Goal: Task Accomplishment & Management: Use online tool/utility

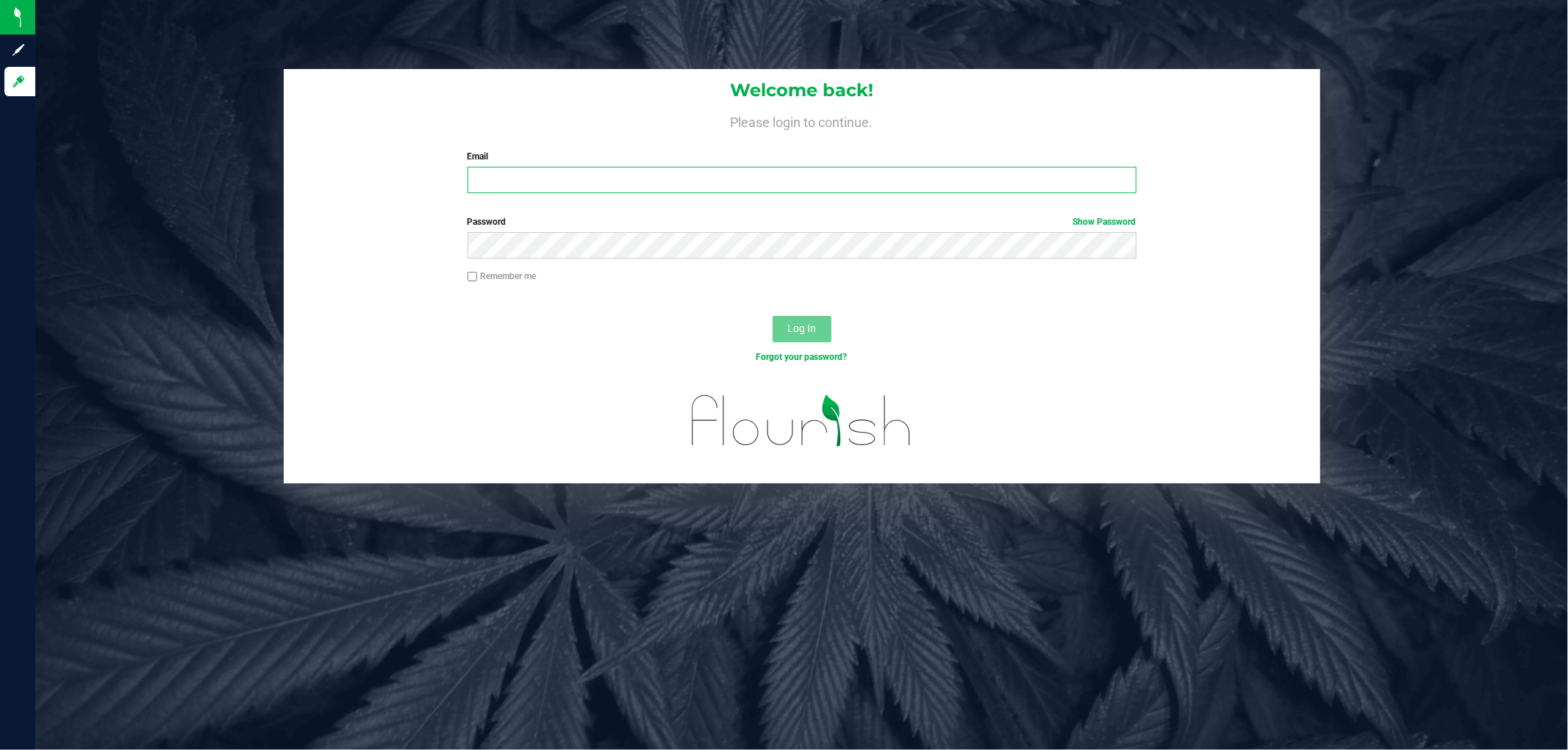
click at [488, 177] on input "Email" at bounding box center [801, 180] width 669 height 26
type input "[EMAIL_ADDRESS][DOMAIN_NAME]"
click at [773, 316] on button "Log In" at bounding box center [802, 329] width 59 height 26
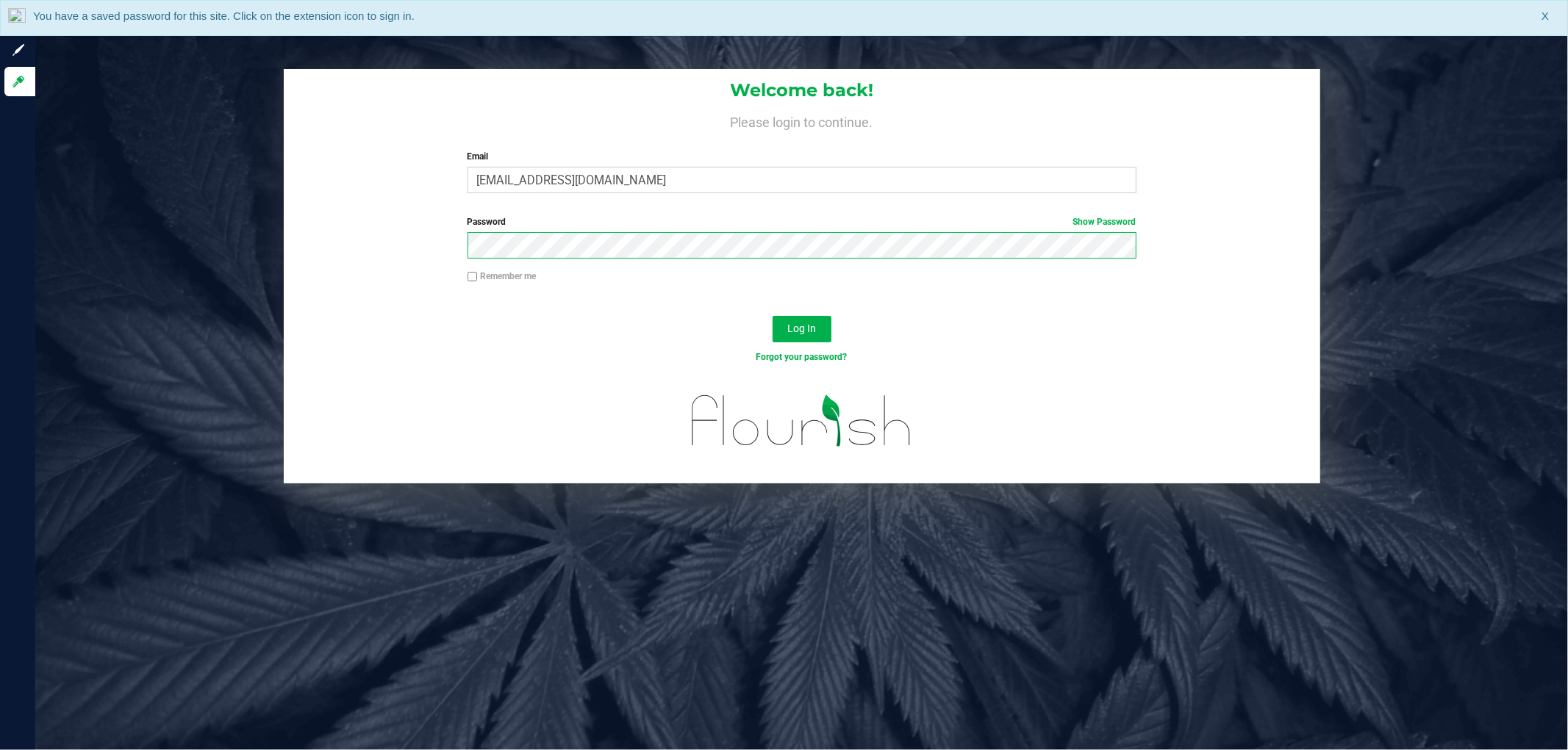
click at [773, 316] on button "Log In" at bounding box center [802, 329] width 59 height 26
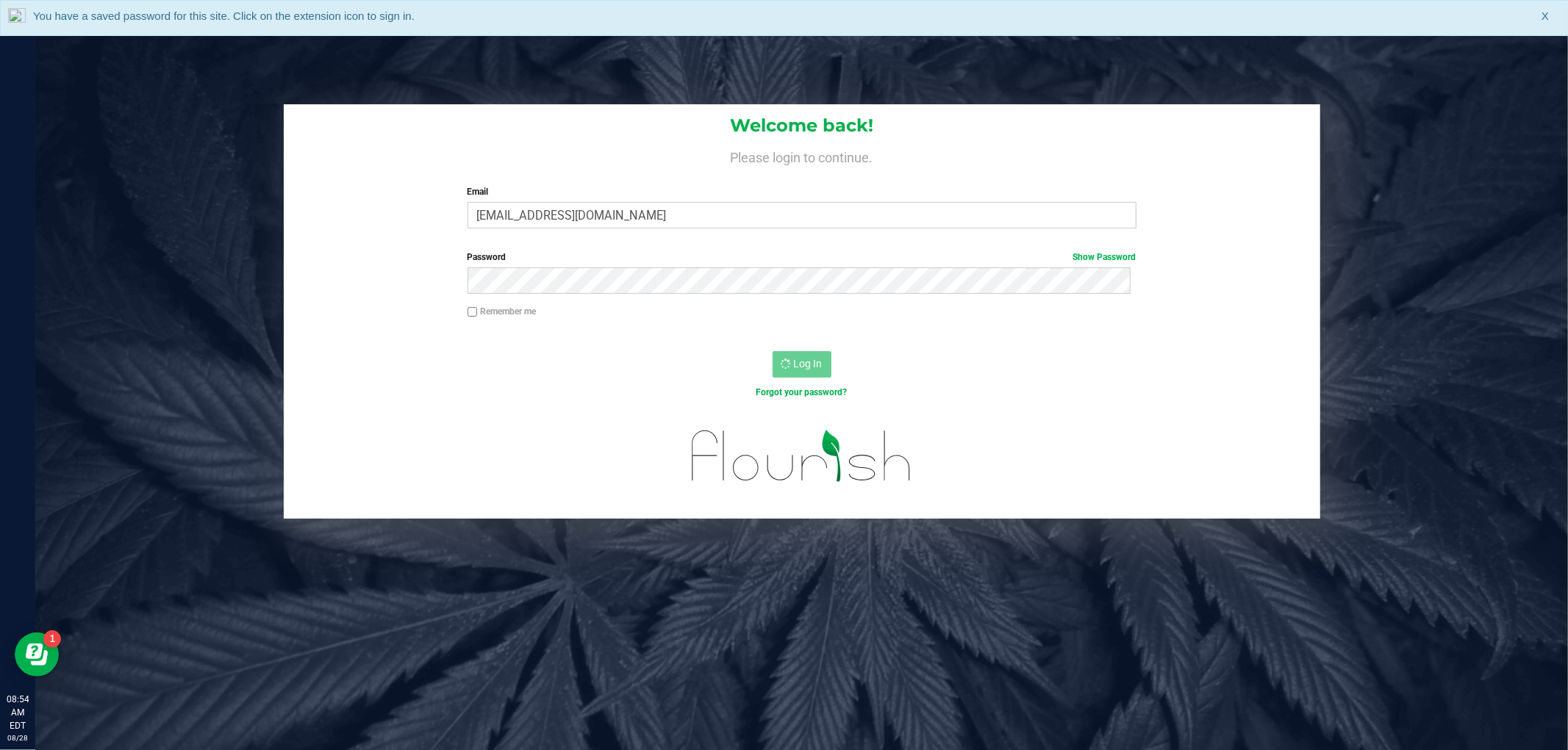
click at [278, 79] on div "Welcome back! Please login to continue. Email [EMAIL_ADDRESS][DOMAIN_NAME] Requ…" at bounding box center [801, 411] width 1532 height 750
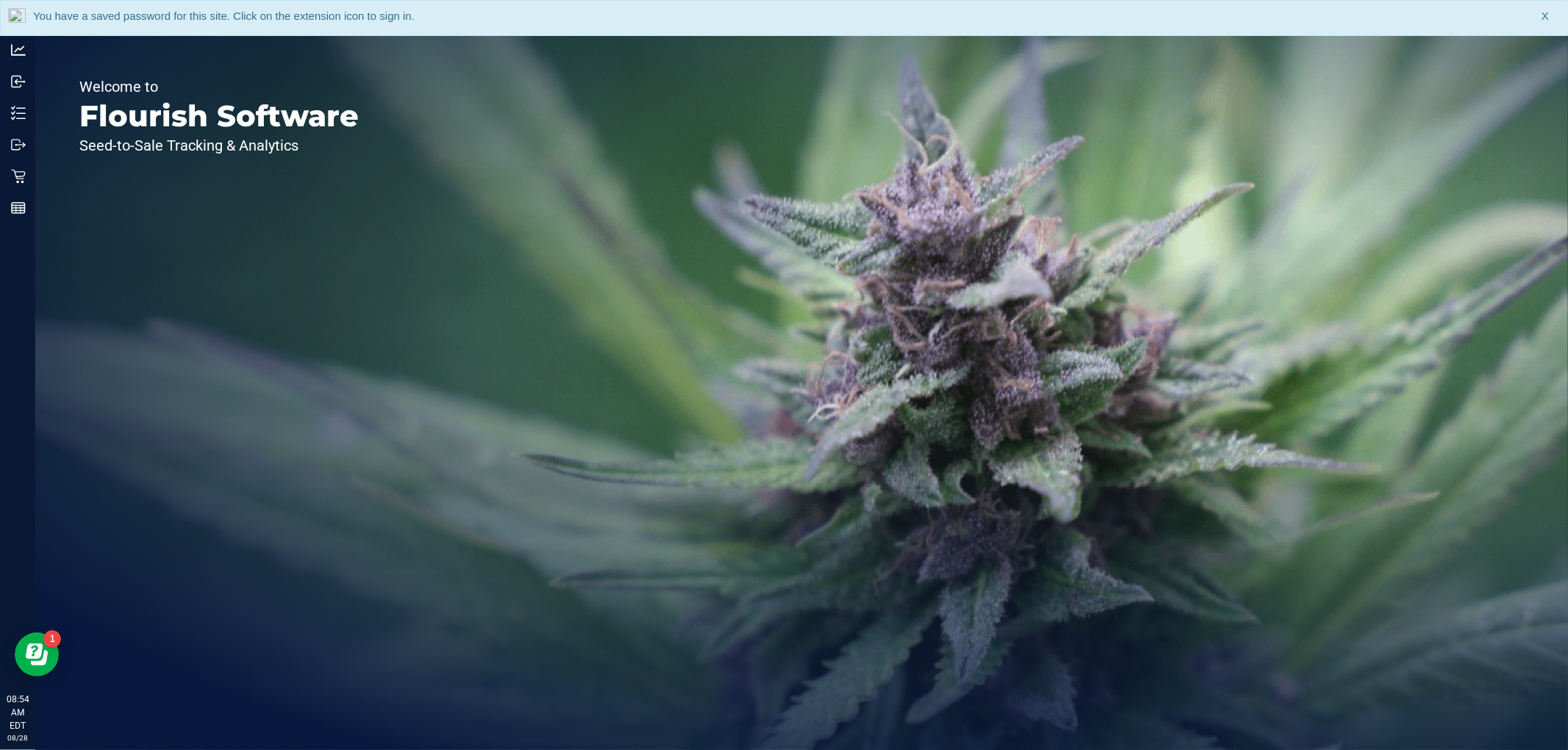
drag, startPoint x: 431, startPoint y: 17, endPoint x: 246, endPoint y: 22, distance: 185.1
click at [425, 17] on div "You have a saved password for this site. Click on the extension icon to sign in…" at bounding box center [784, 17] width 1568 height 36
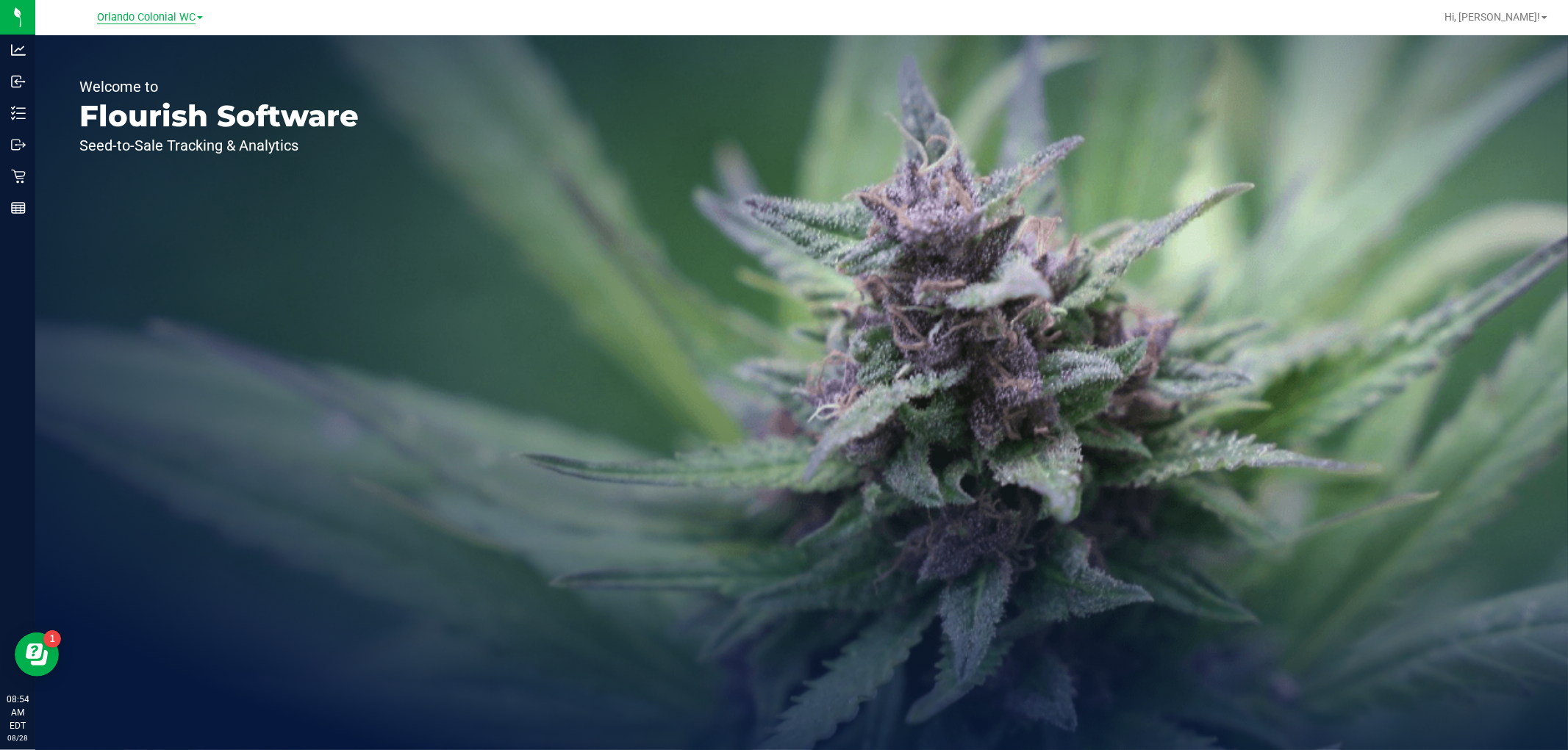
click at [160, 19] on span "Orlando Colonial WC" at bounding box center [145, 17] width 98 height 13
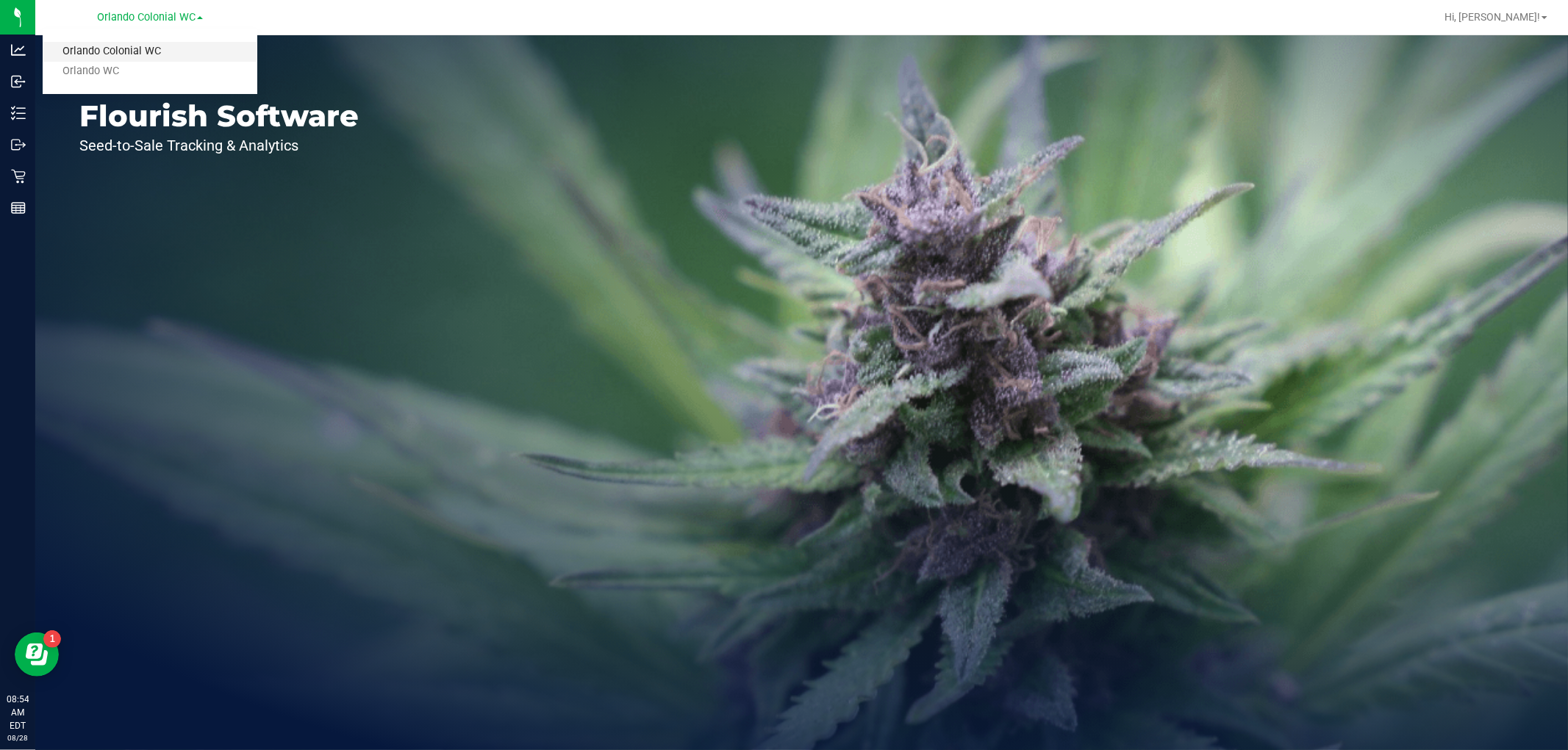
click at [131, 59] on link "Orlando Colonial WC" at bounding box center [150, 51] width 215 height 20
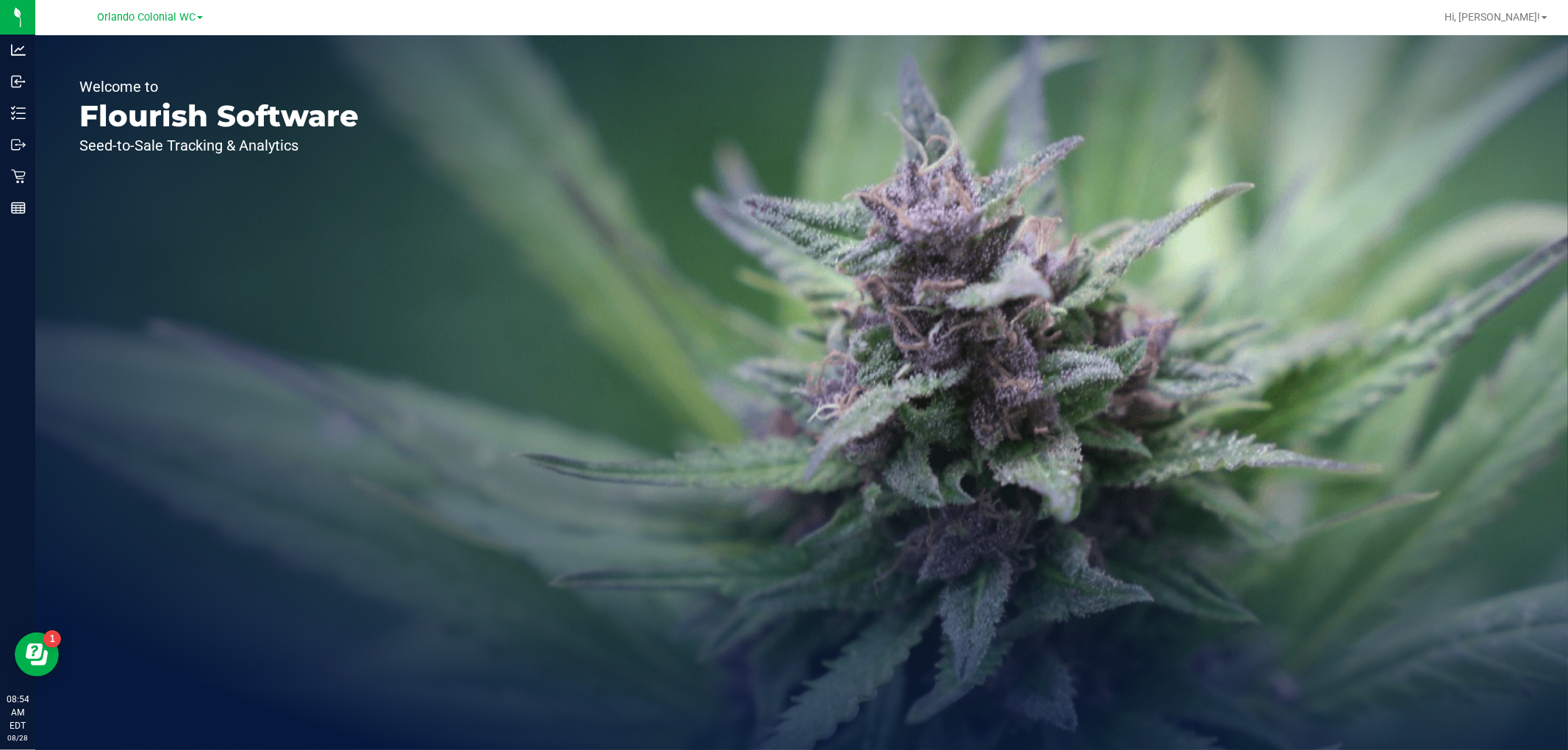
click at [172, 23] on link "Orlando Colonial WC" at bounding box center [150, 17] width 106 height 14
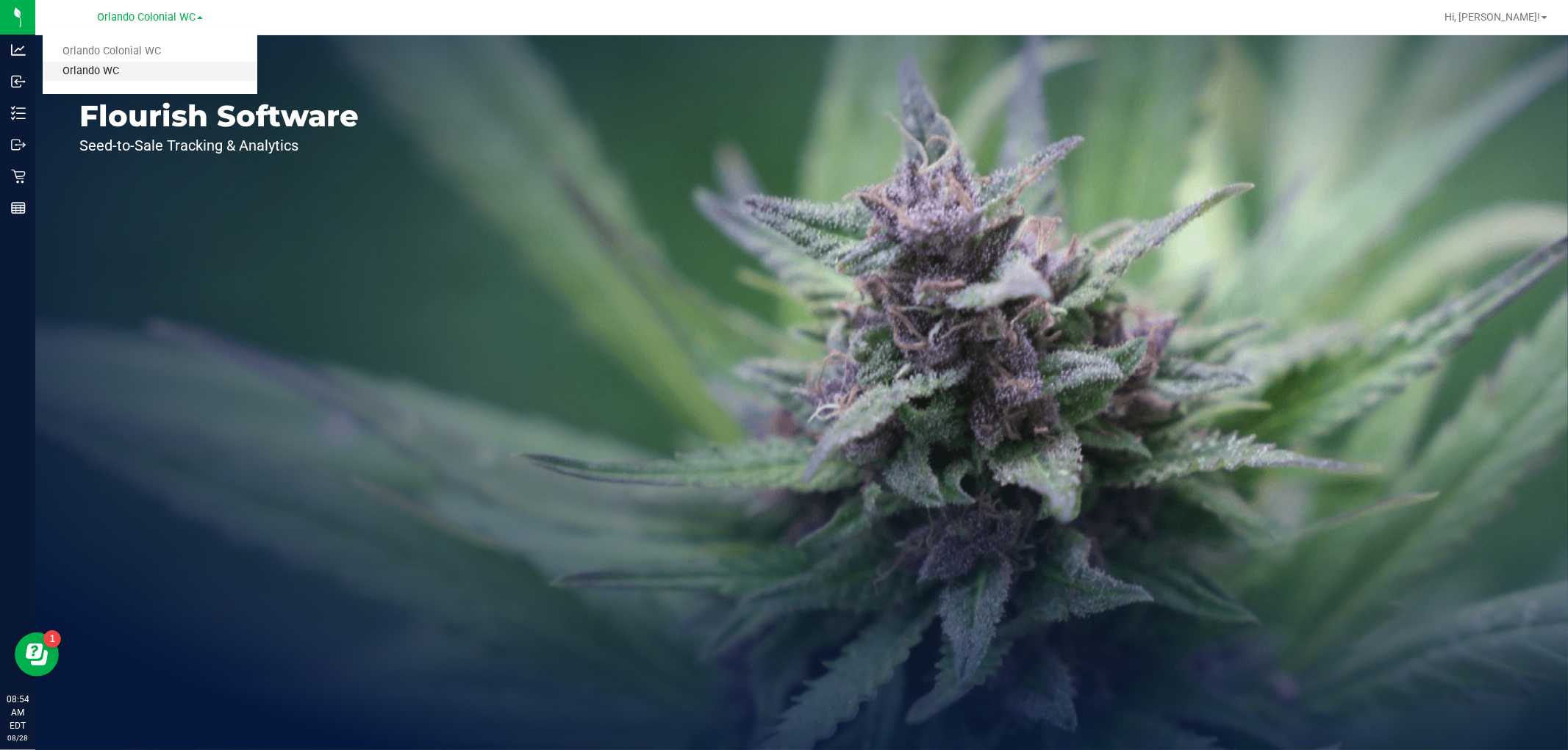
click at [141, 67] on link "Orlando WC" at bounding box center [150, 71] width 215 height 20
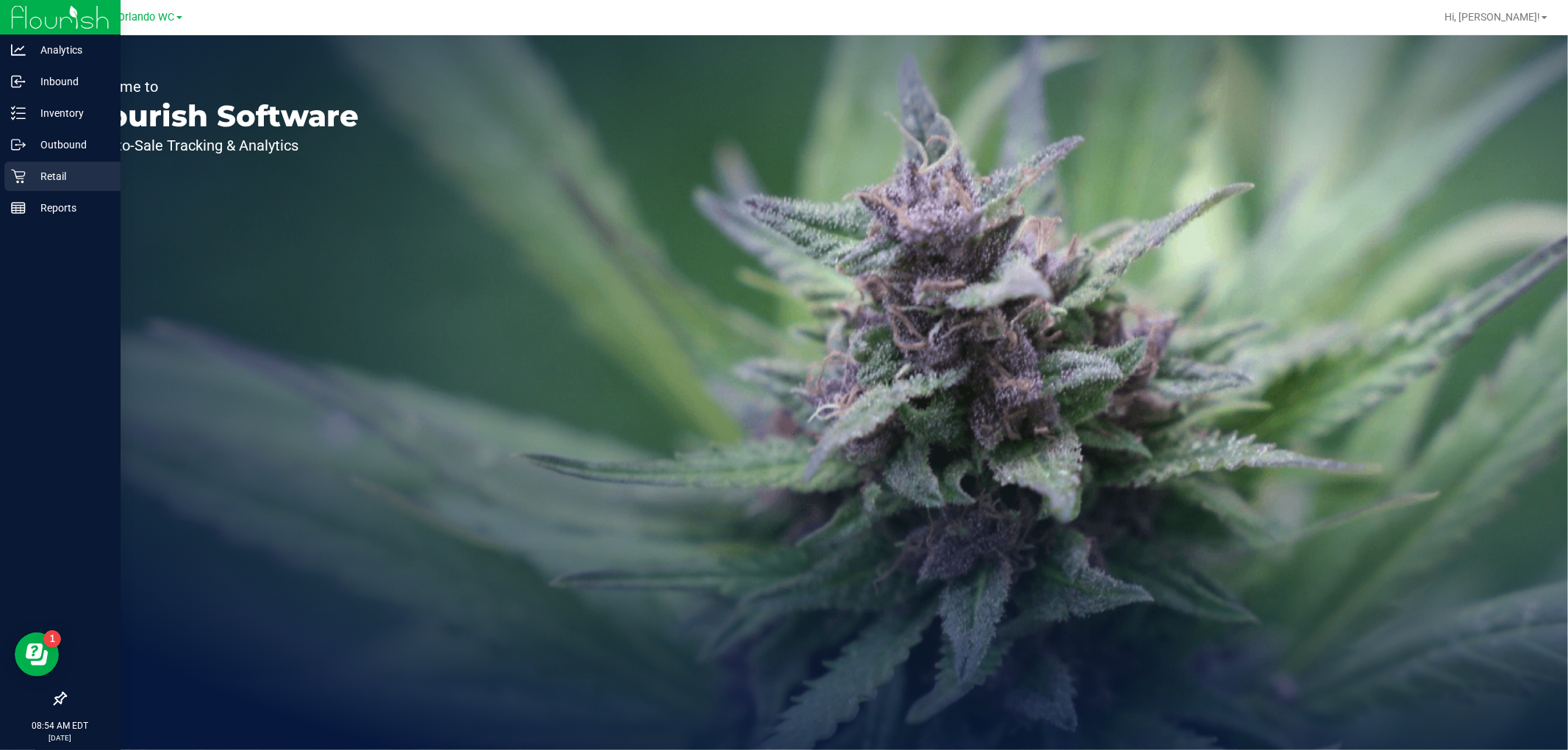
click at [82, 172] on p "Retail" at bounding box center [70, 177] width 88 height 17
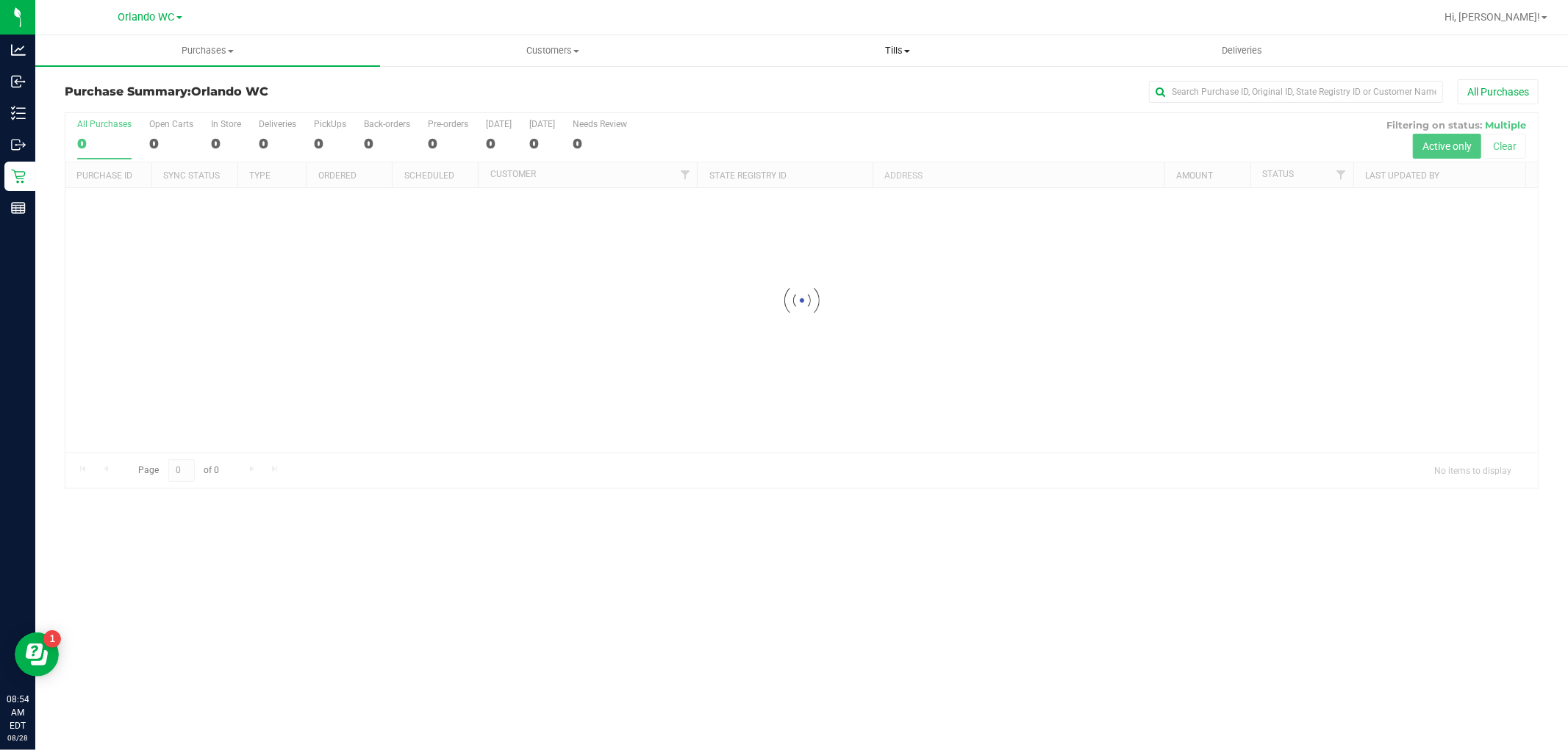
click at [892, 44] on uib-tab-heading "Tills Manage tills Reconcile e-payments" at bounding box center [897, 50] width 343 height 30
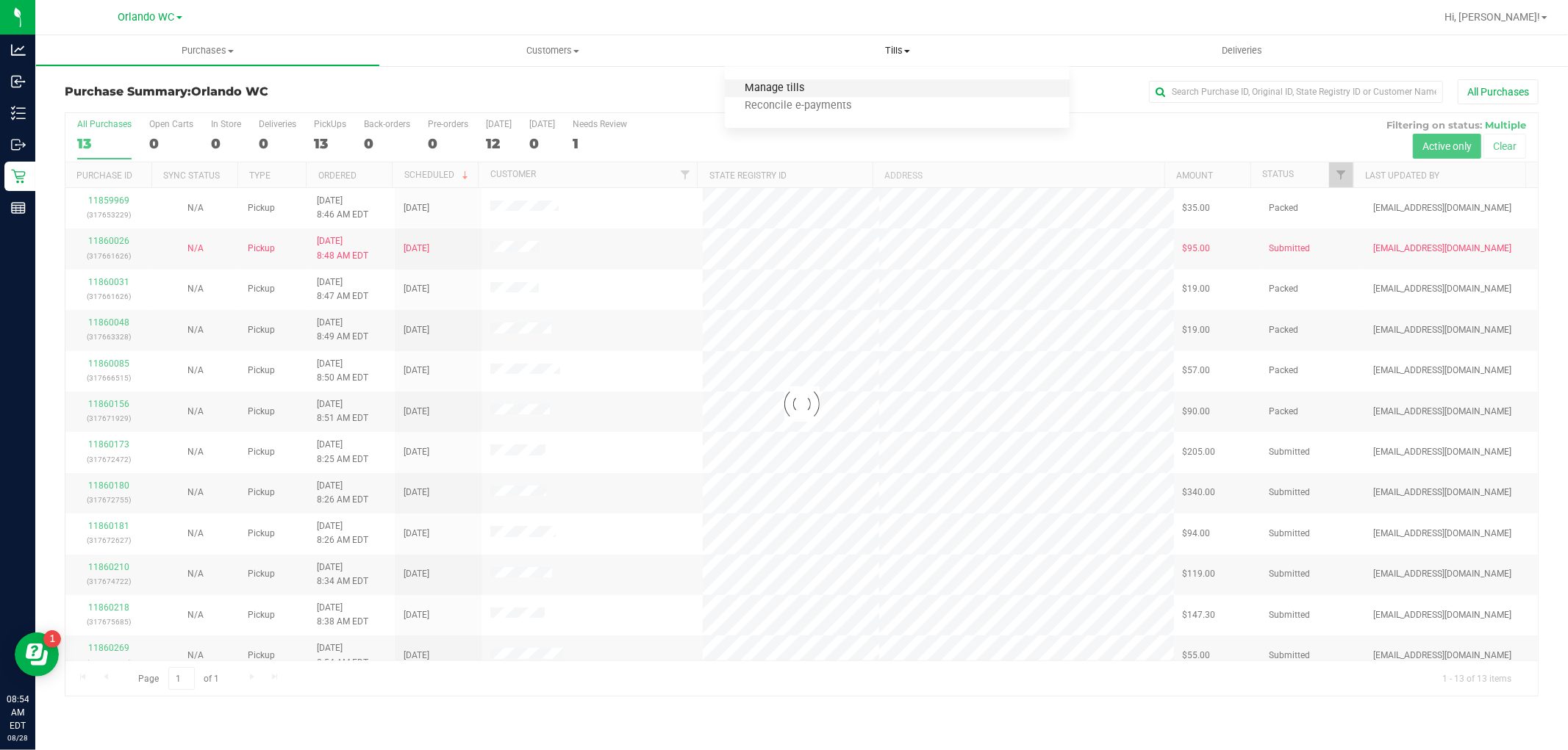
click at [808, 88] on span "Manage tills" at bounding box center [774, 89] width 99 height 12
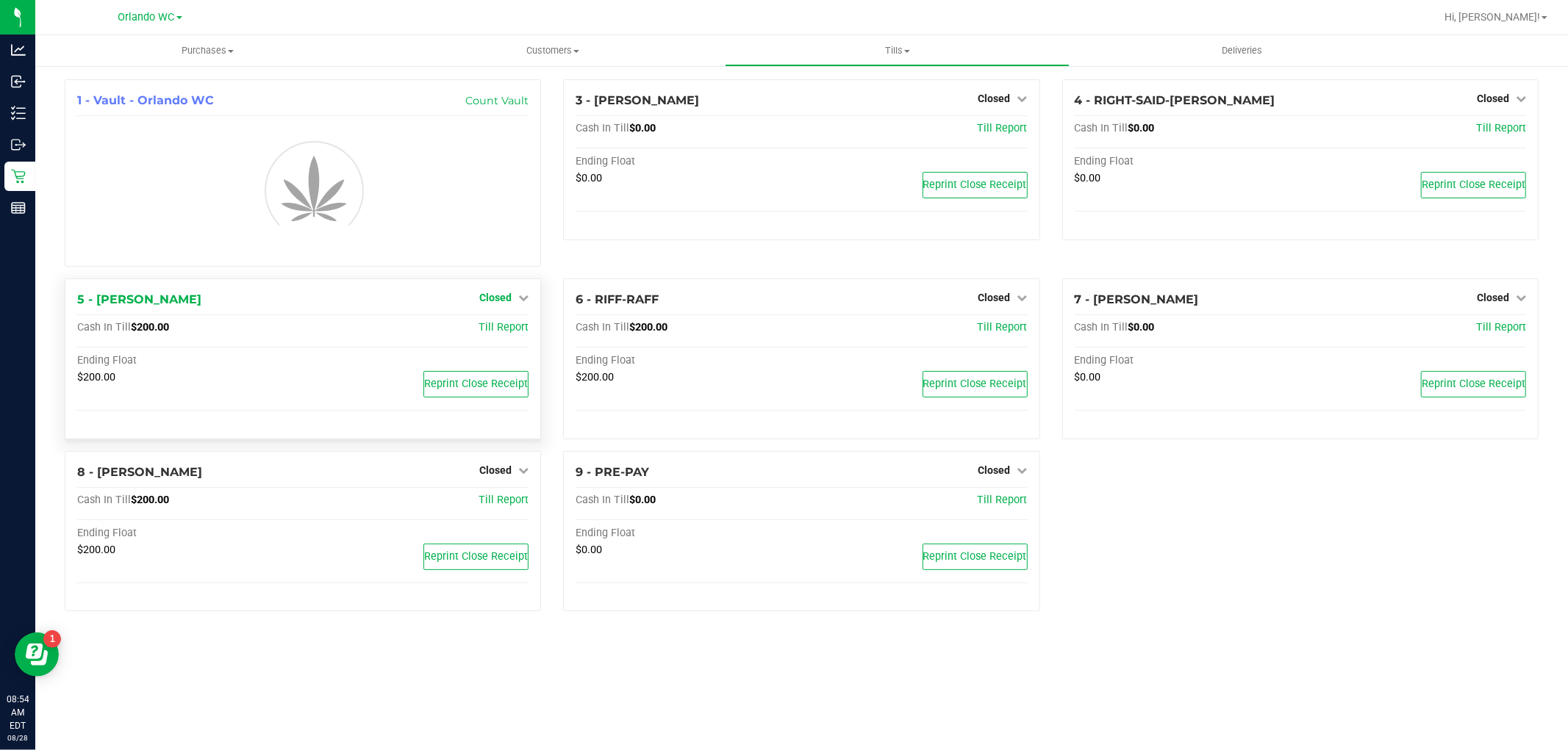
click at [525, 301] on icon at bounding box center [524, 298] width 10 height 10
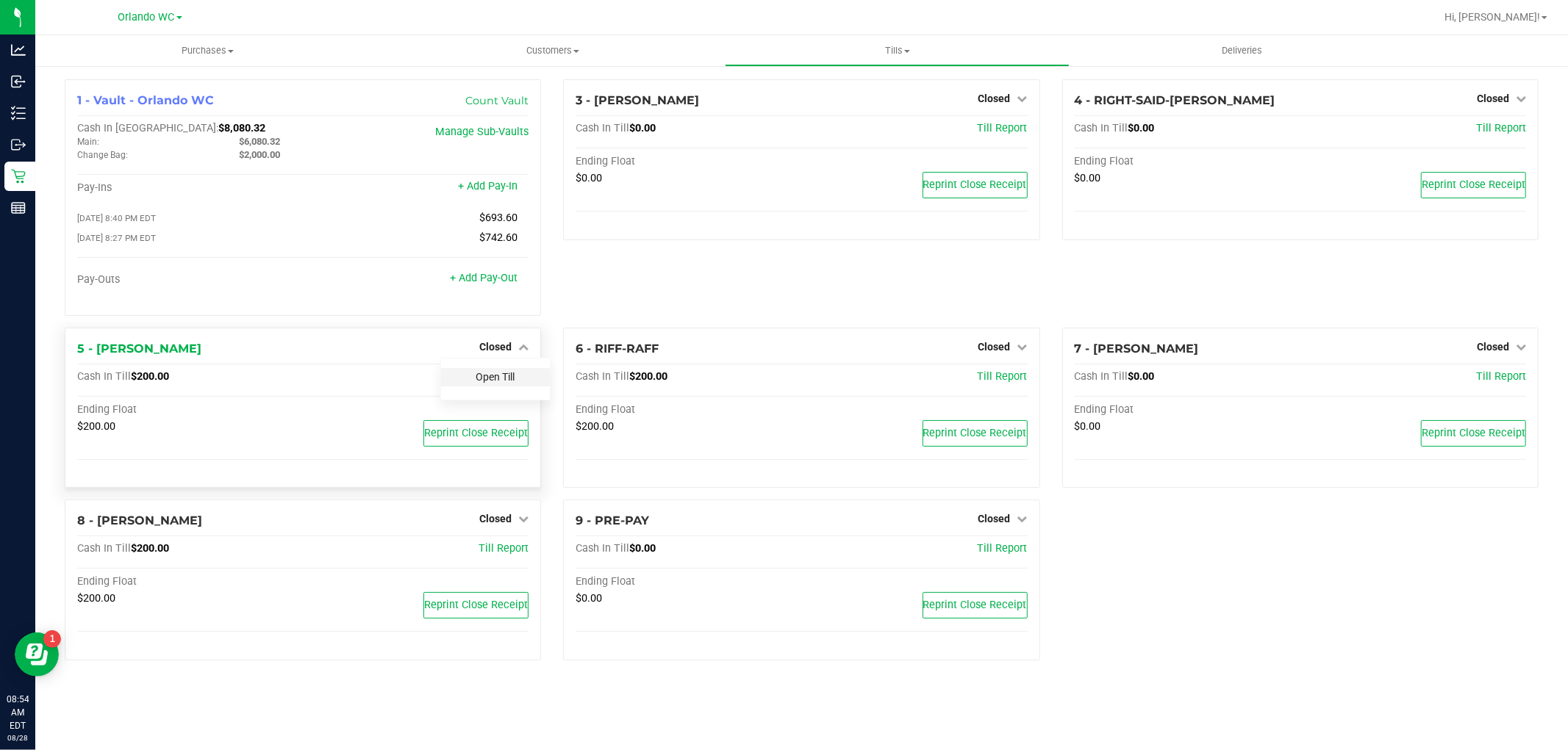
click at [494, 375] on link "Open Till" at bounding box center [495, 378] width 39 height 12
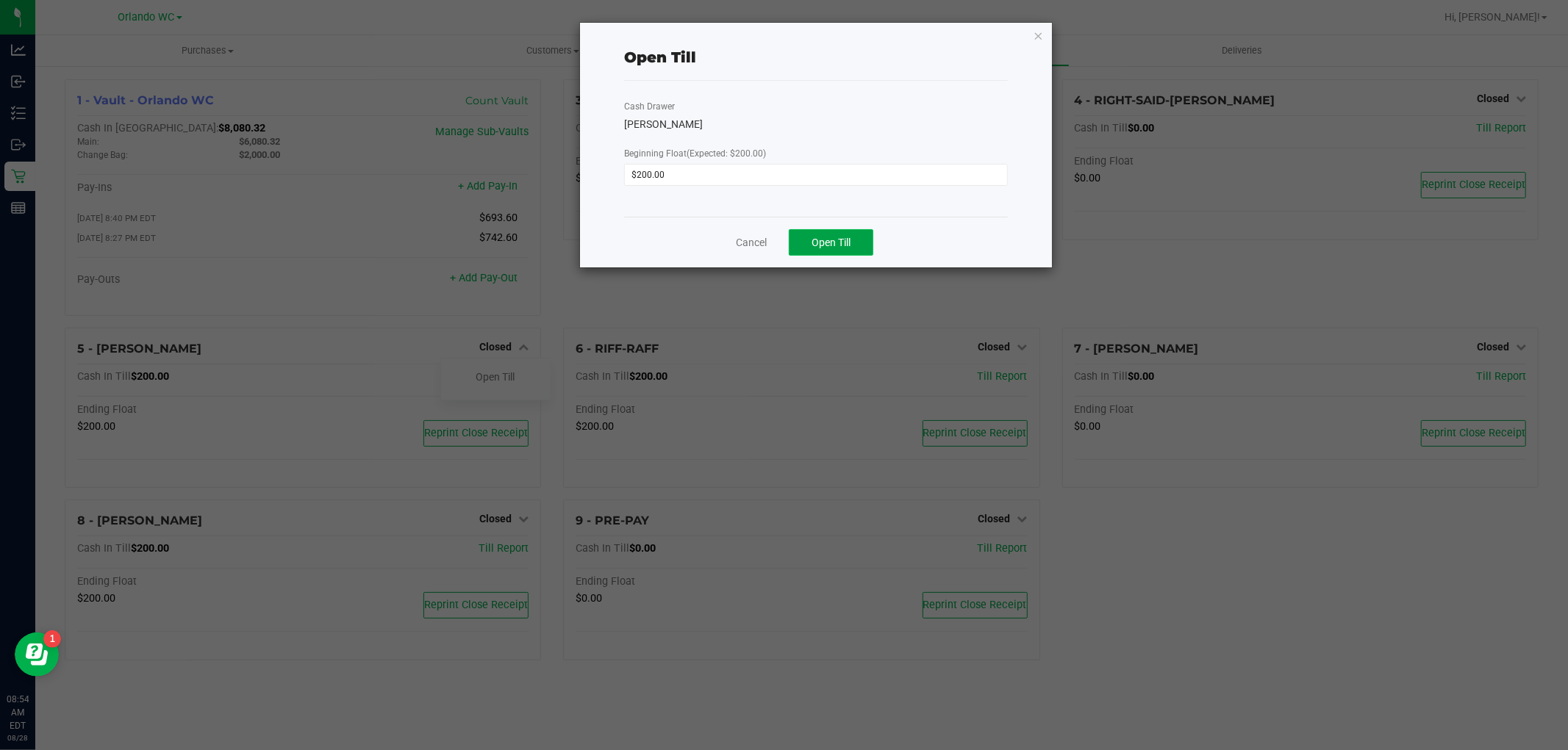
click at [821, 246] on span "Open Till" at bounding box center [831, 243] width 39 height 12
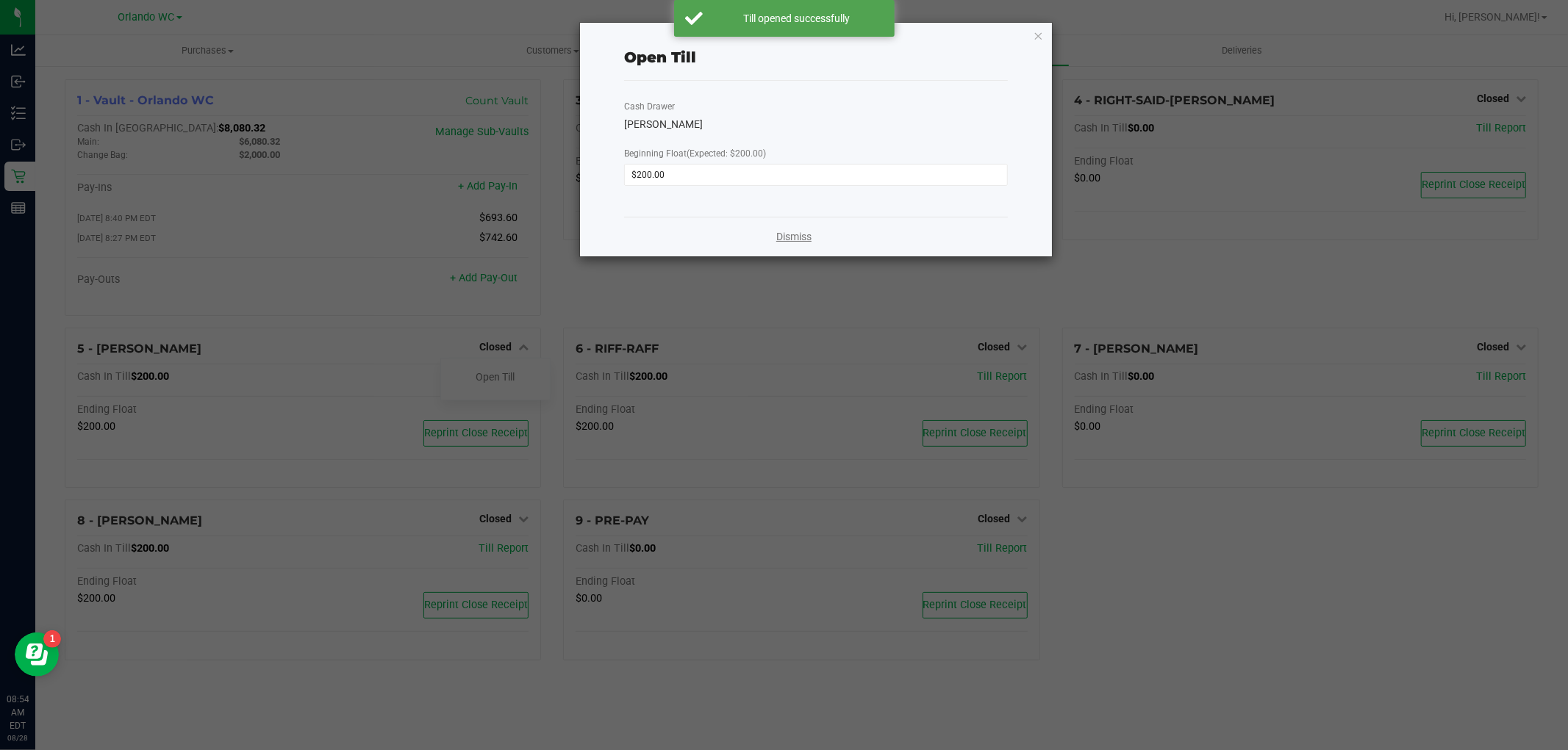
drag, startPoint x: 793, startPoint y: 234, endPoint x: 765, endPoint y: 240, distance: 28.6
click at [790, 234] on link "Dismiss" at bounding box center [794, 238] width 36 height 16
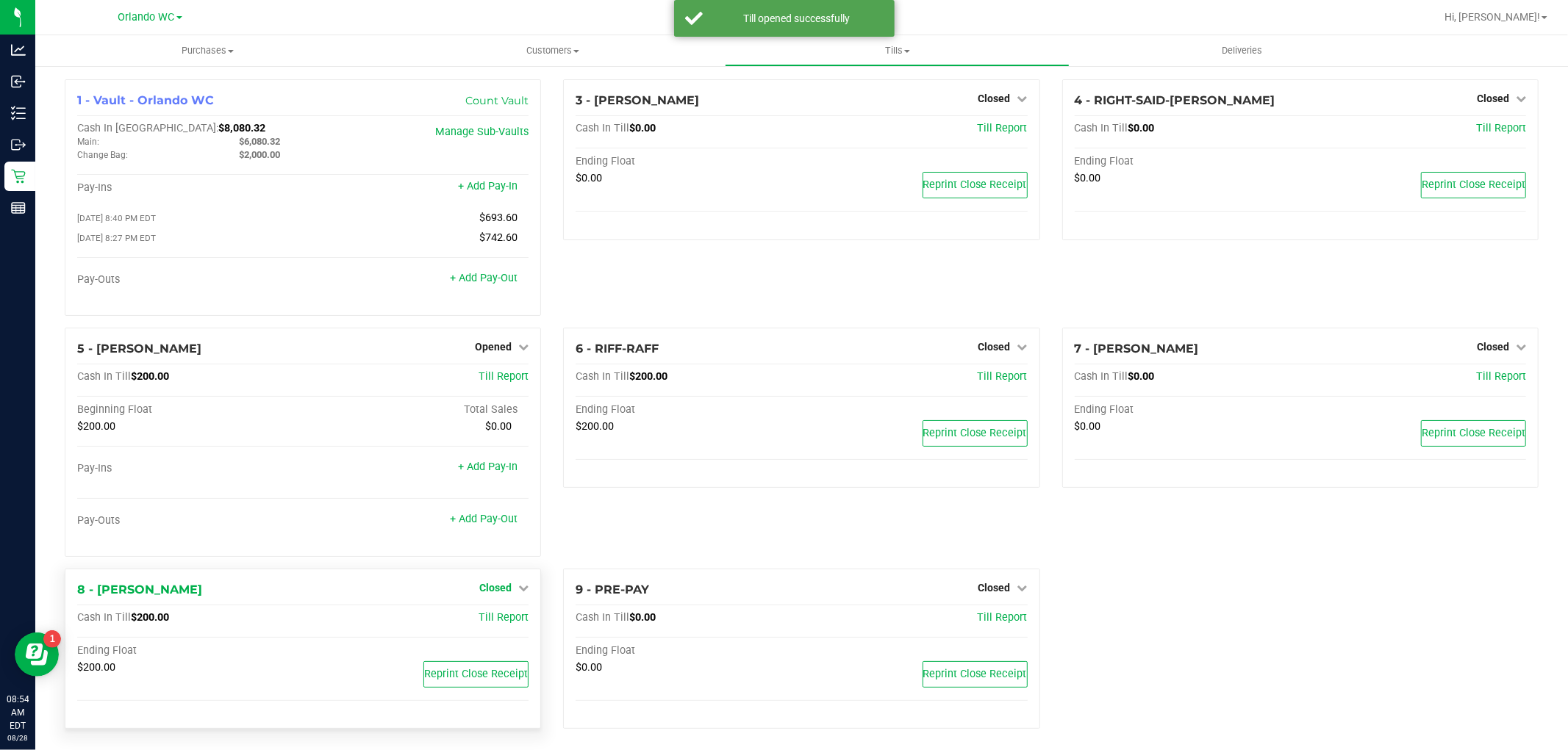
click at [505, 524] on div "1 - Vault - Orlando WC Count Vault Cash In Vault: $8,080.32 Main: $6,080.32 Cha…" at bounding box center [801, 410] width 1496 height 661
click at [483, 593] on span "Closed" at bounding box center [495, 588] width 32 height 12
click at [479, 618] on link "Open Till" at bounding box center [495, 619] width 39 height 12
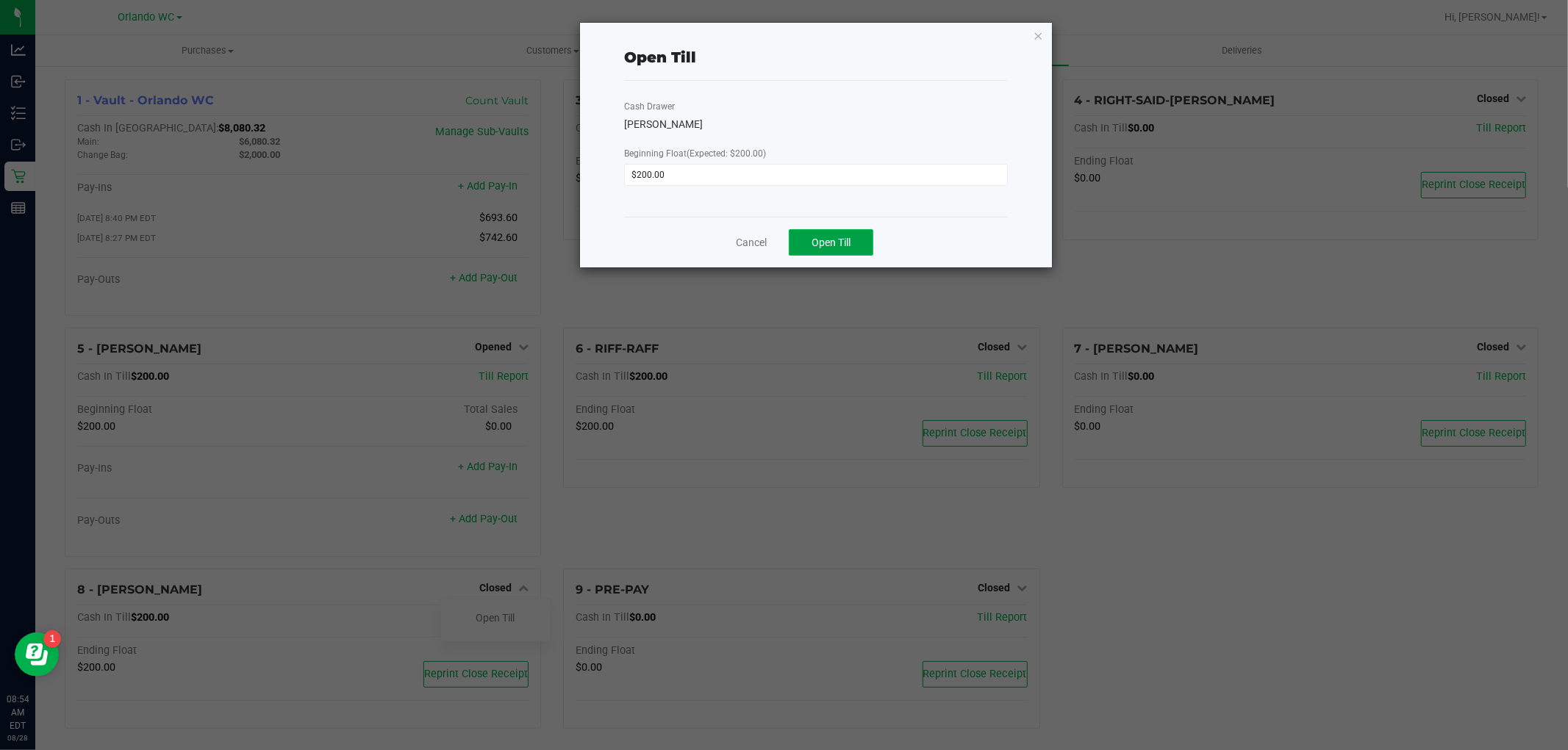
click at [846, 243] on span "Open Till" at bounding box center [831, 243] width 39 height 12
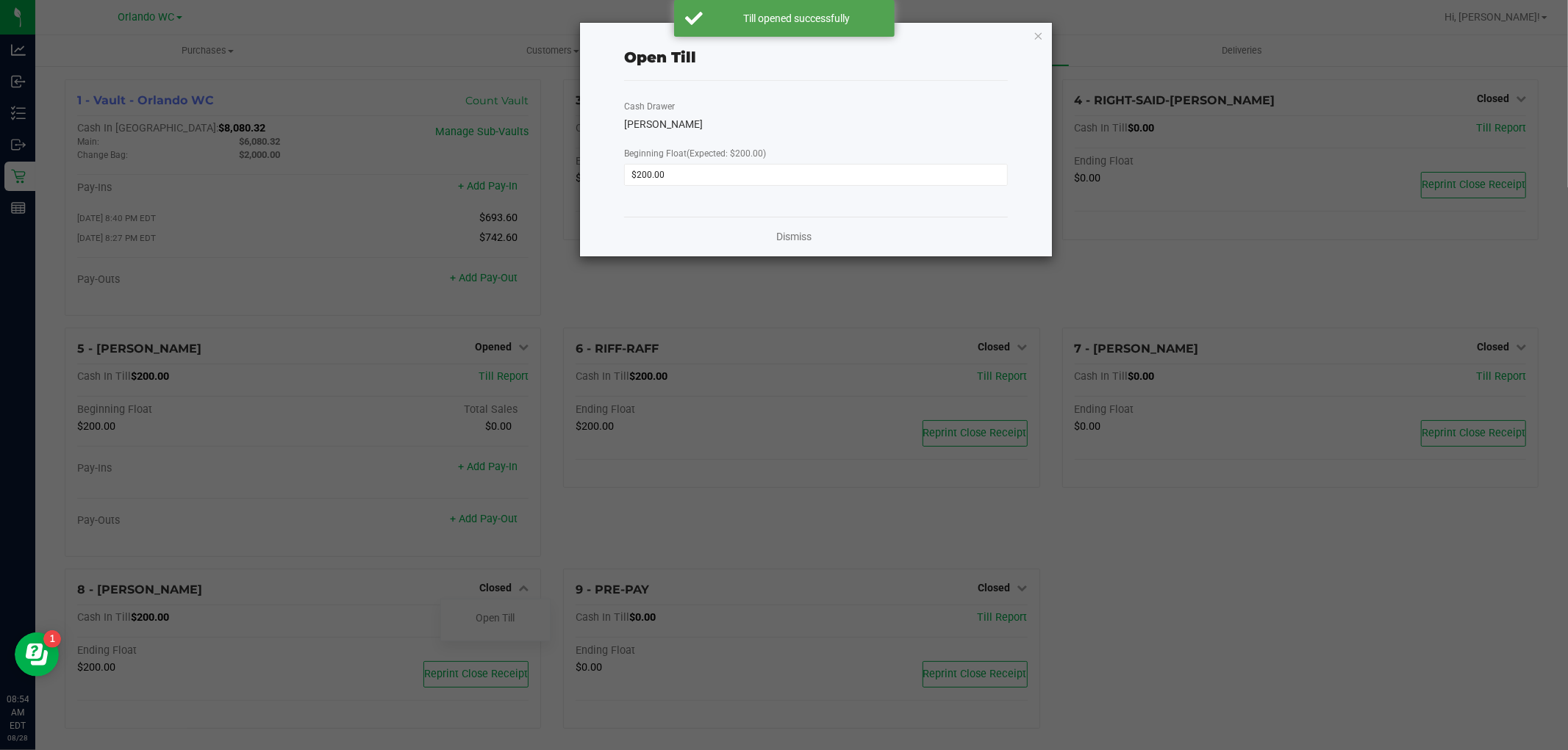
click at [814, 241] on div "Dismiss" at bounding box center [815, 237] width 384 height 40
drag, startPoint x: 807, startPoint y: 238, endPoint x: 841, endPoint y: 255, distance: 38.0
click at [806, 238] on link "Dismiss" at bounding box center [794, 238] width 36 height 16
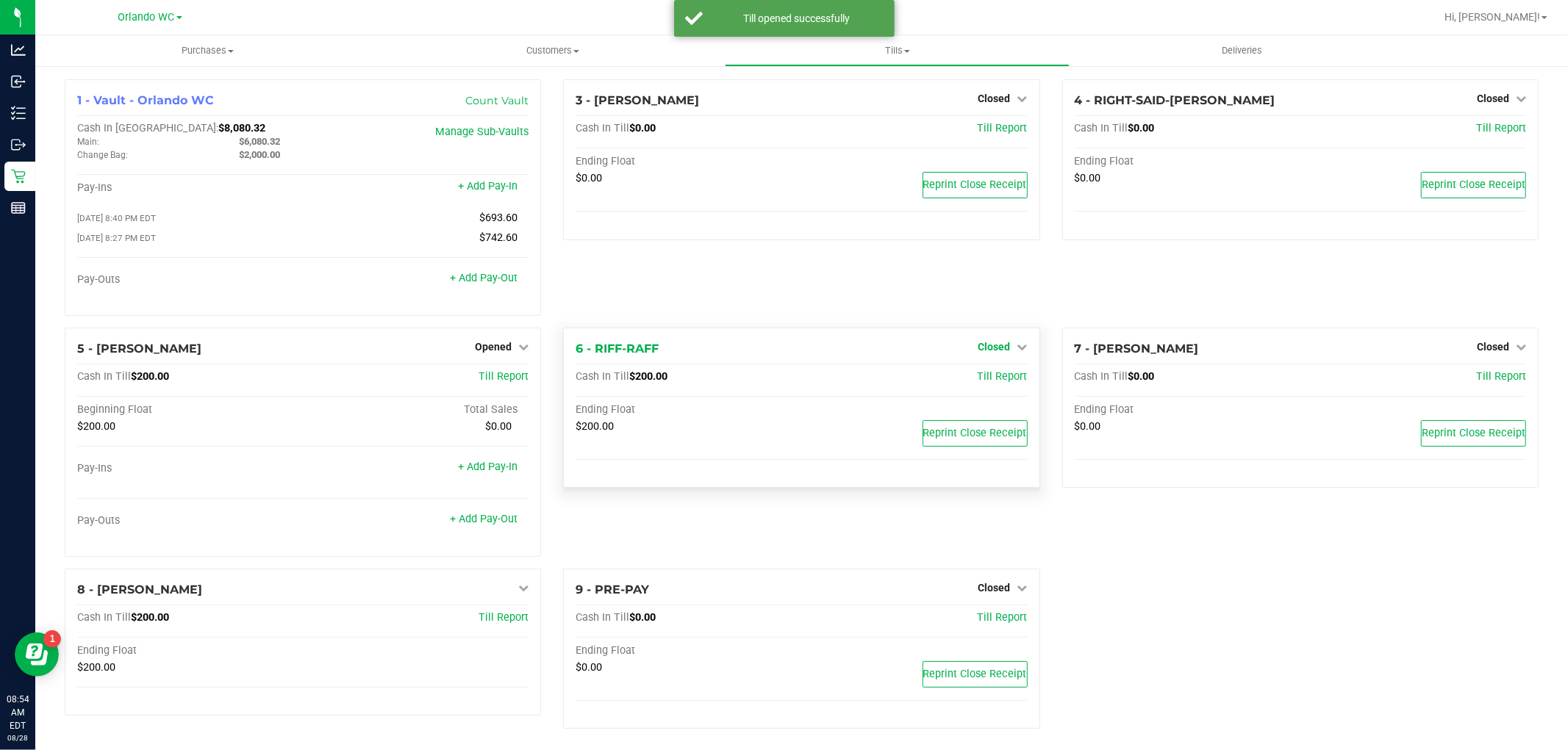
click at [978, 351] on span "Closed" at bounding box center [994, 347] width 32 height 12
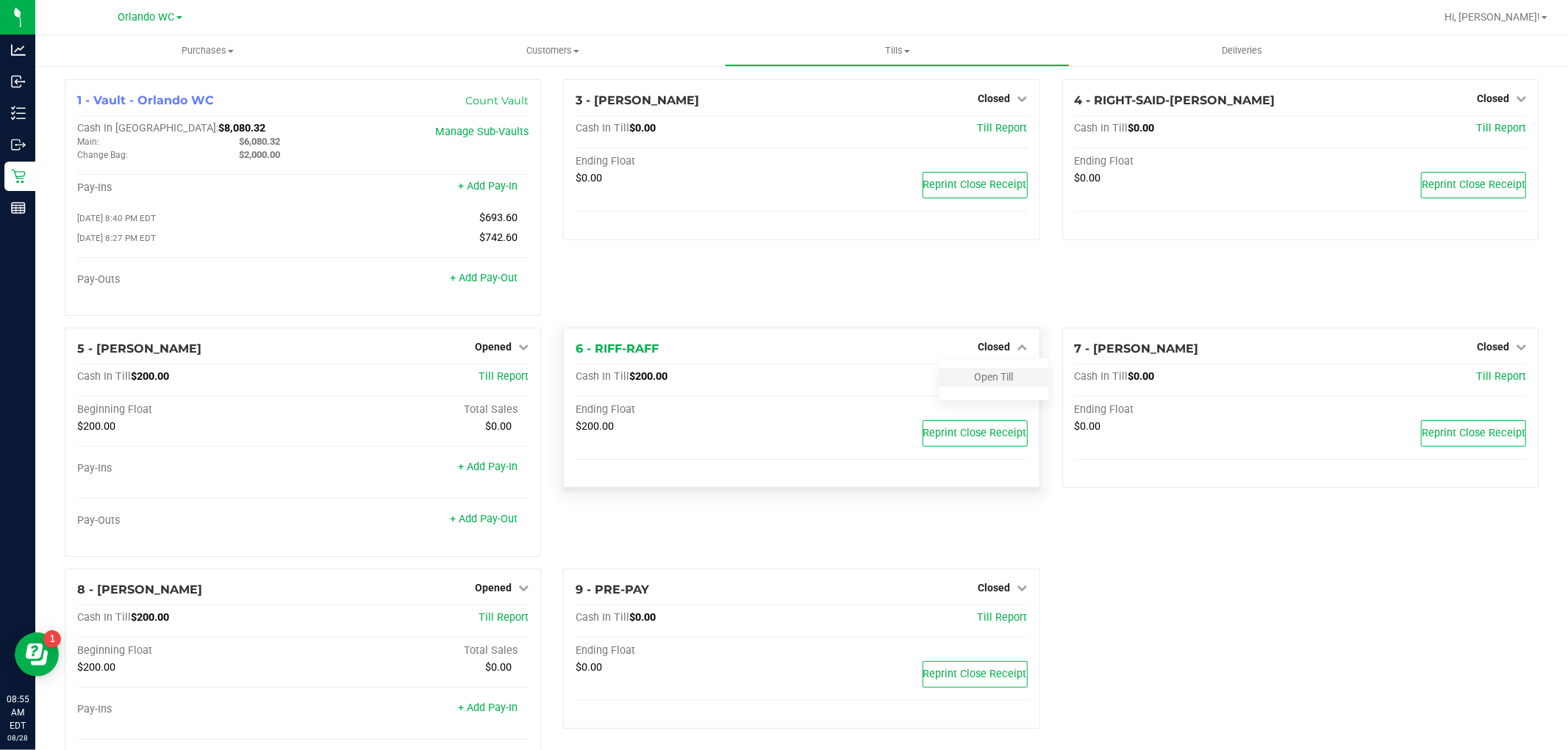
click at [949, 385] on div "Open Till" at bounding box center [994, 377] width 109 height 18
click at [975, 378] on link "Open Till" at bounding box center [994, 378] width 39 height 12
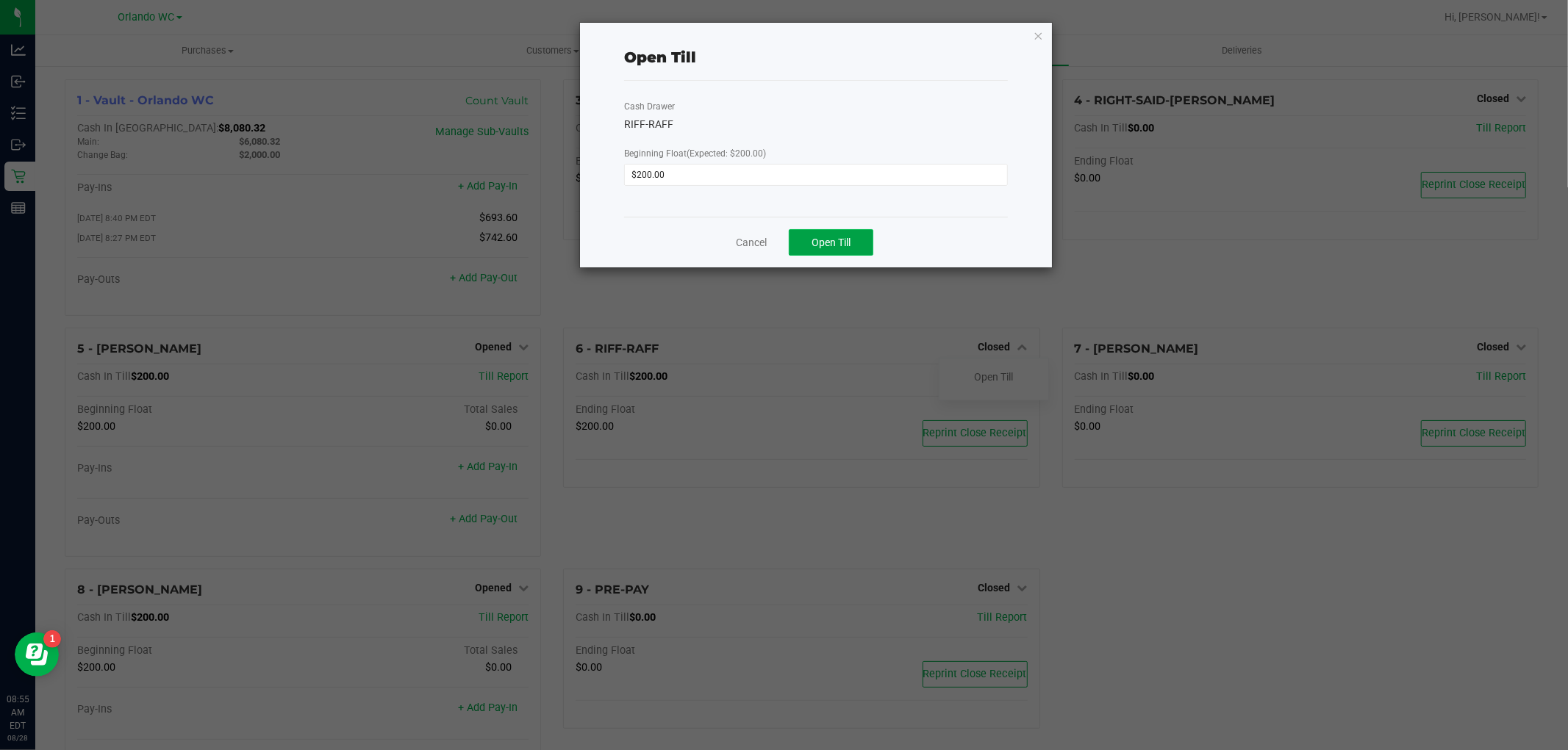
click at [849, 244] on span "Open Till" at bounding box center [831, 243] width 39 height 12
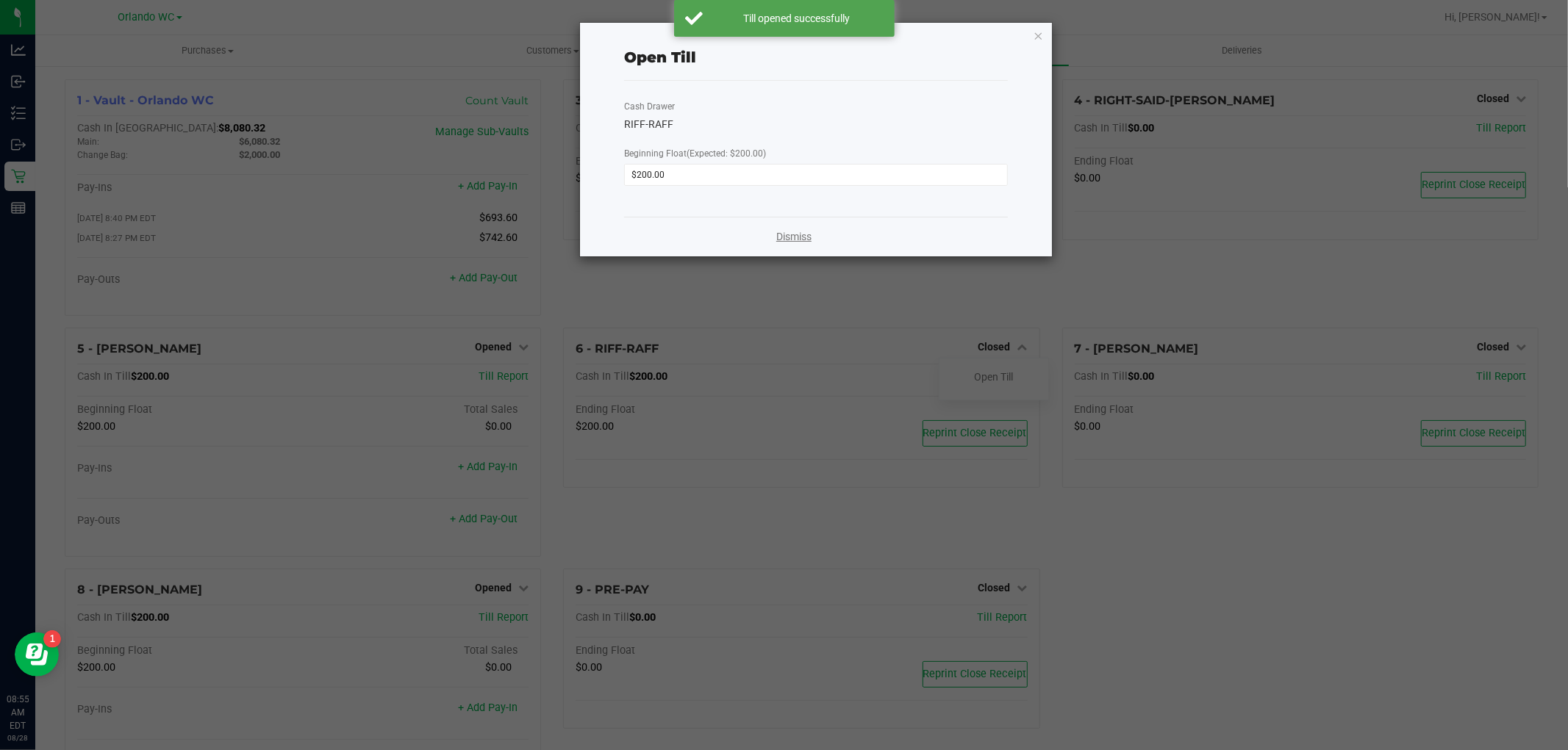
click at [781, 243] on link "Dismiss" at bounding box center [794, 238] width 36 height 16
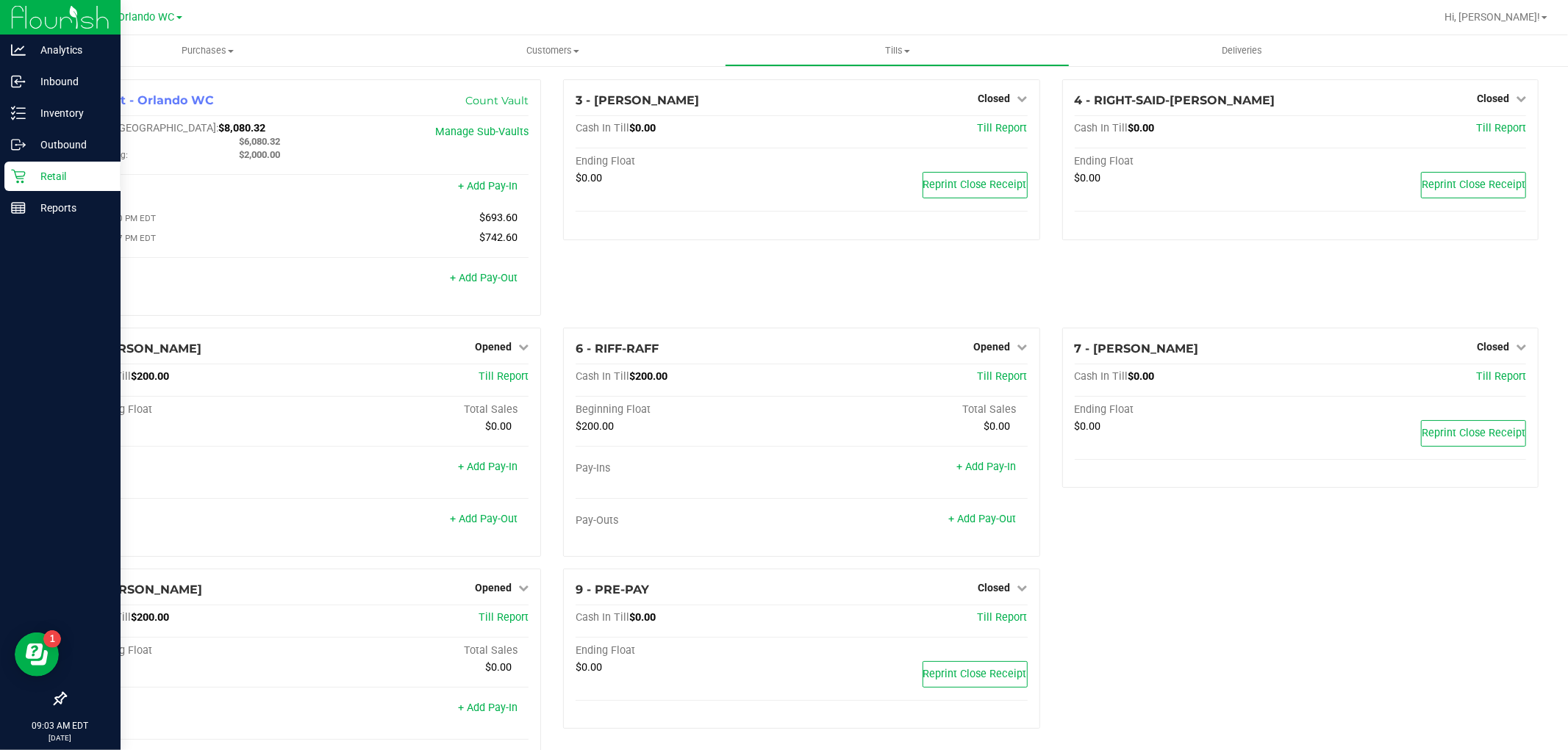
click at [11, 182] on icon at bounding box center [18, 176] width 15 height 15
